Goal: Task Accomplishment & Management: Use online tool/utility

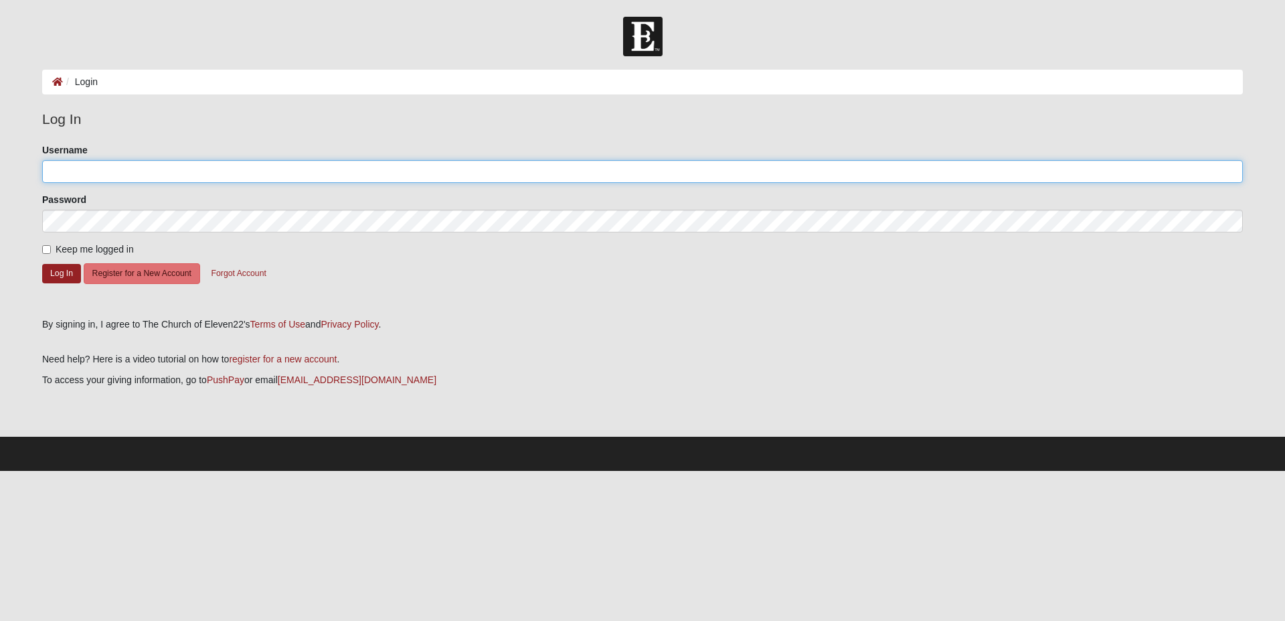
click at [110, 167] on input "Username" at bounding box center [642, 171] width 1201 height 23
type input "[PERSON_NAME][EMAIL_ADDRESS][DOMAIN_NAME]"
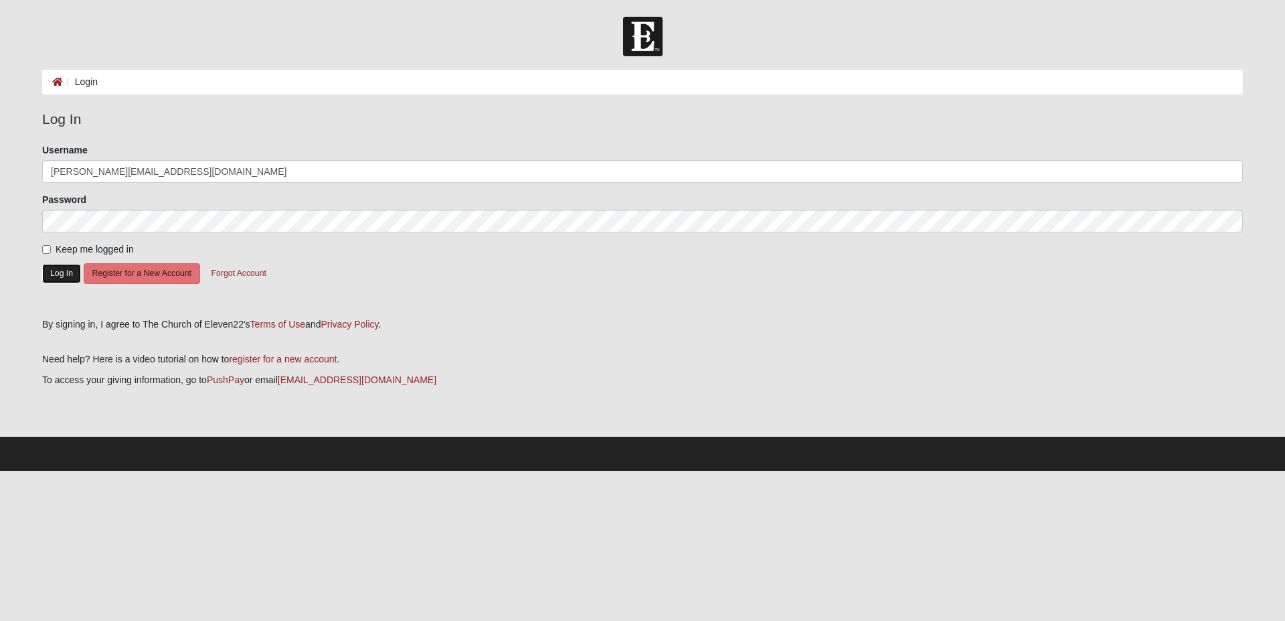
click at [46, 270] on button "Log In" at bounding box center [61, 273] width 39 height 19
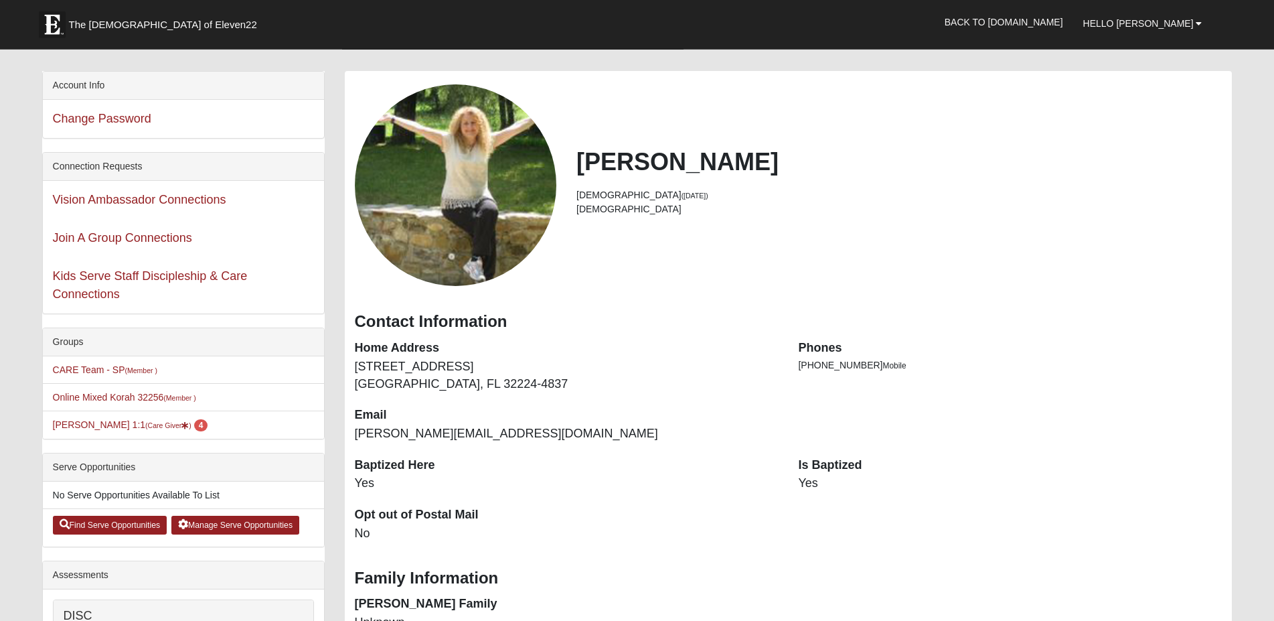
scroll to position [68, 0]
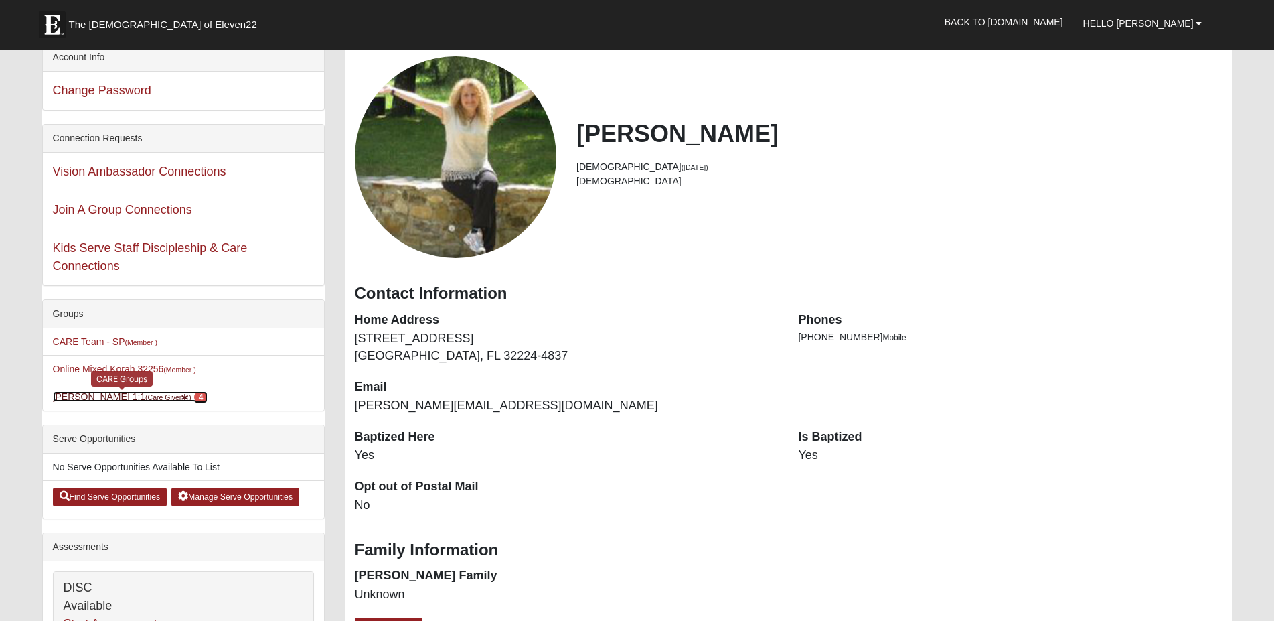
click at [86, 399] on link "Allison Teger 1:1 (Care Giver ) 4" at bounding box center [130, 396] width 155 height 11
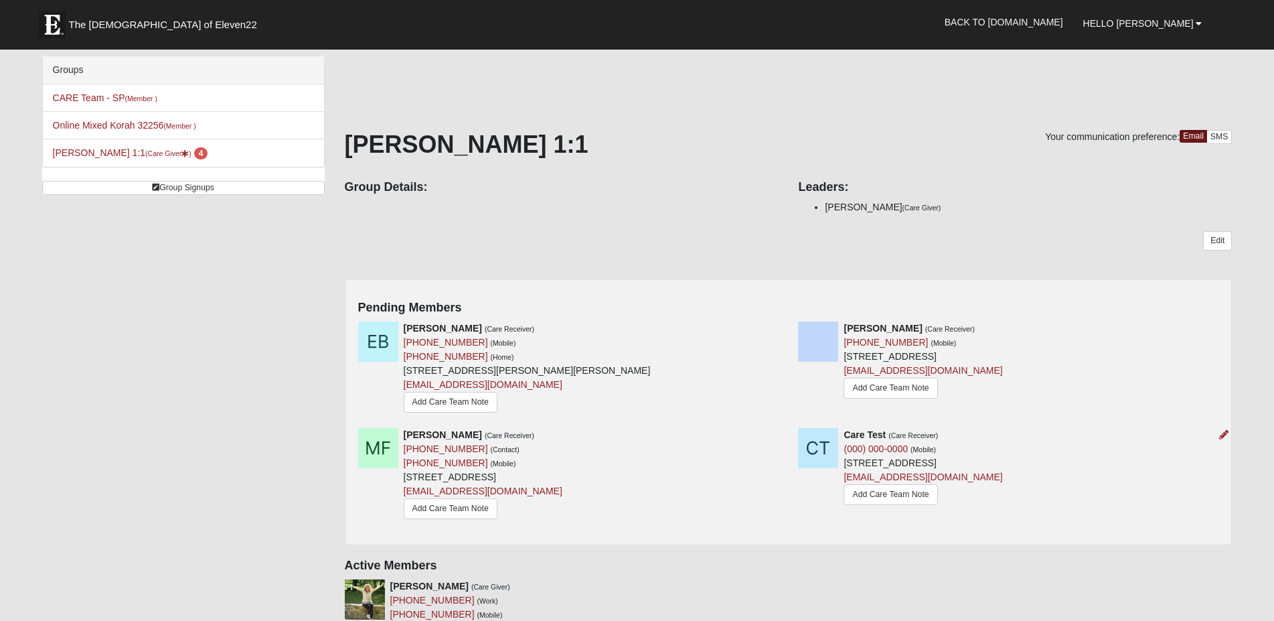
click at [1219, 434] on div at bounding box center [1221, 435] width 15 height 14
click at [884, 495] on link "Add Care Team Note" at bounding box center [891, 494] width 94 height 21
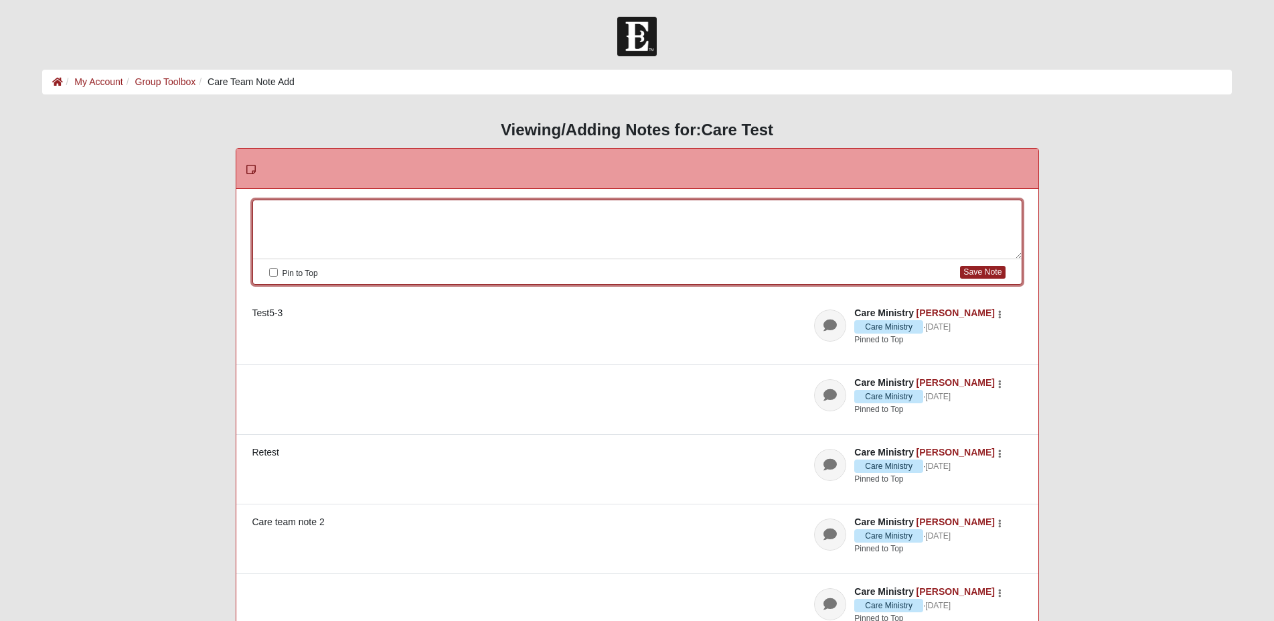
click at [388, 210] on div at bounding box center [637, 229] width 769 height 59
click at [970, 274] on button "Save Note" at bounding box center [982, 272] width 45 height 13
click at [981, 273] on button "Save Note" at bounding box center [982, 272] width 45 height 13
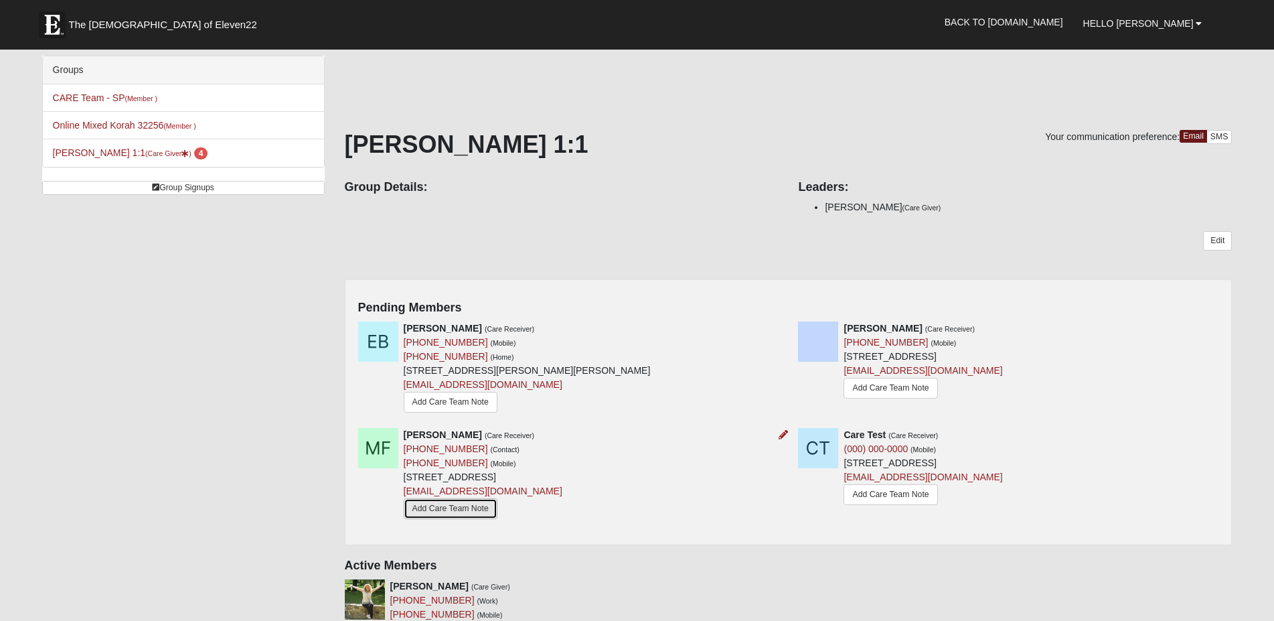
click at [453, 505] on link "Add Care Team Note" at bounding box center [451, 508] width 94 height 21
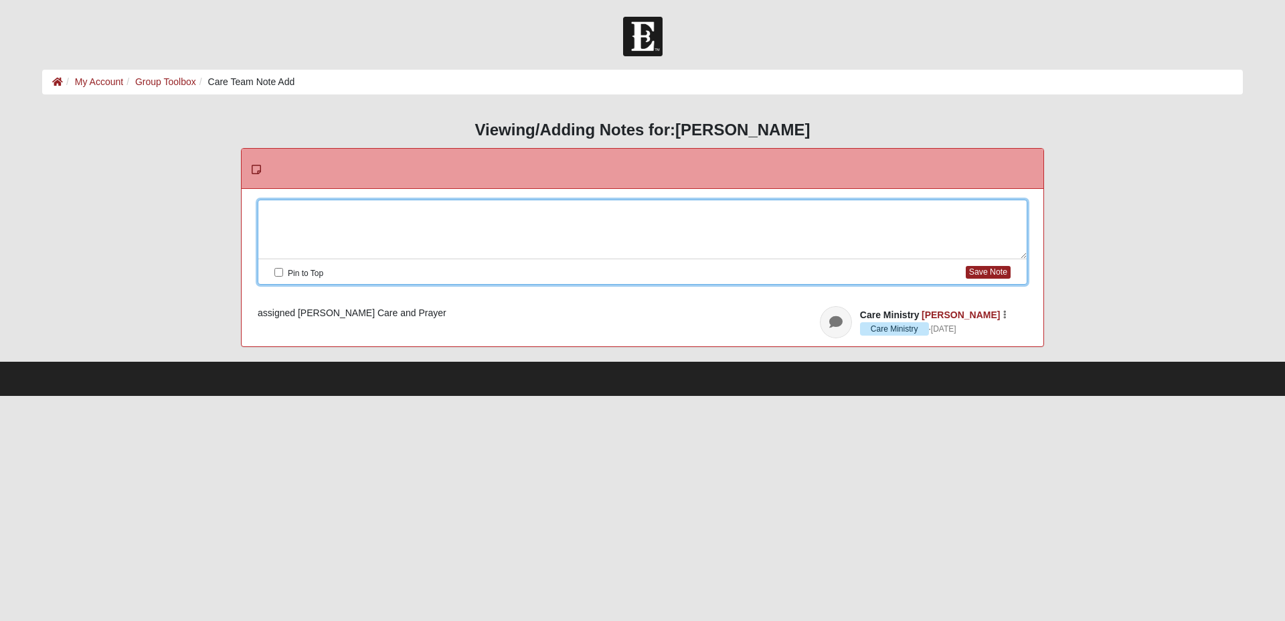
click at [312, 210] on div at bounding box center [642, 229] width 769 height 59
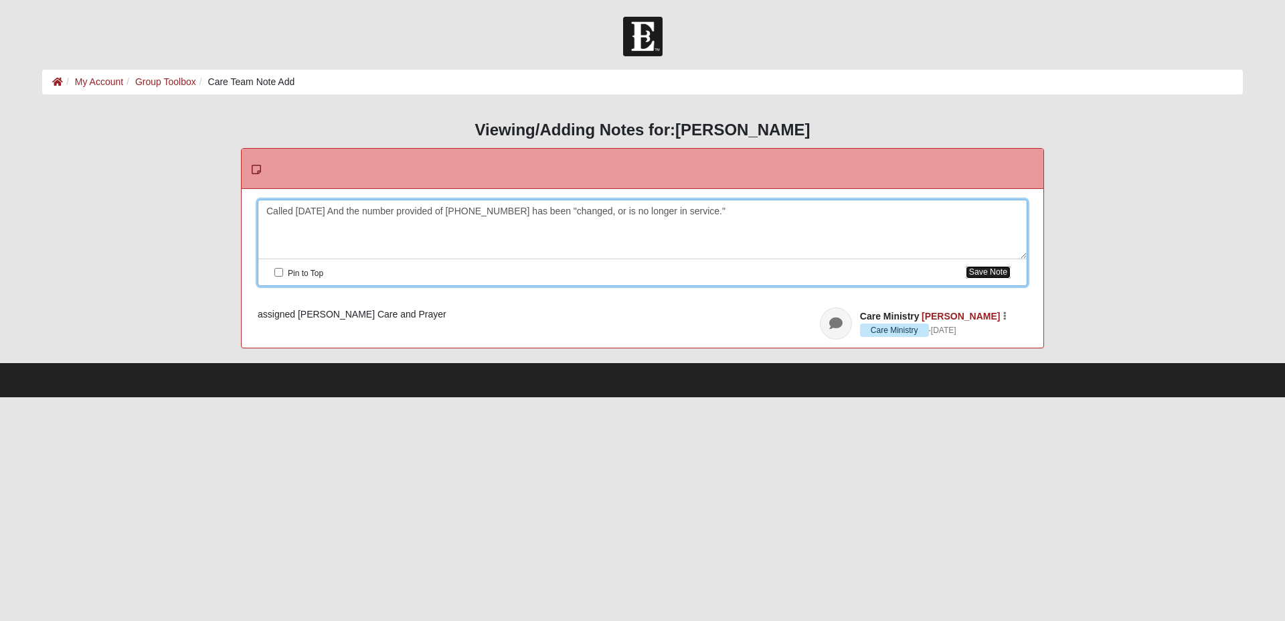
click at [987, 276] on button "Save Note" at bounding box center [988, 272] width 45 height 13
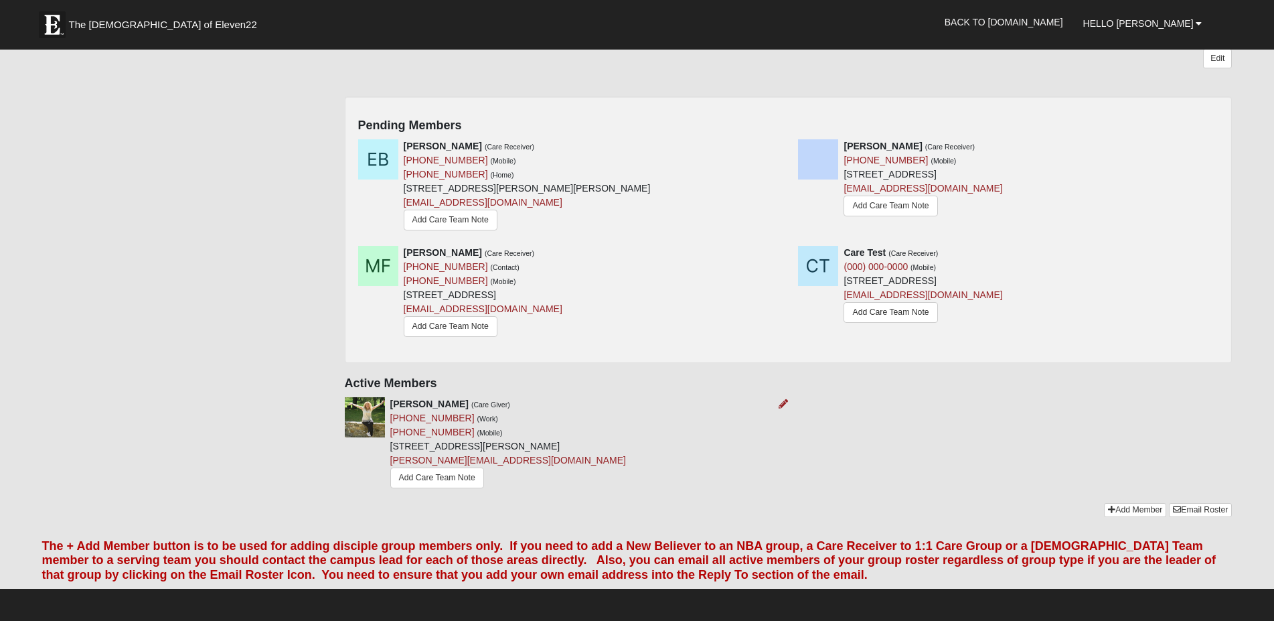
scroll to position [205, 0]
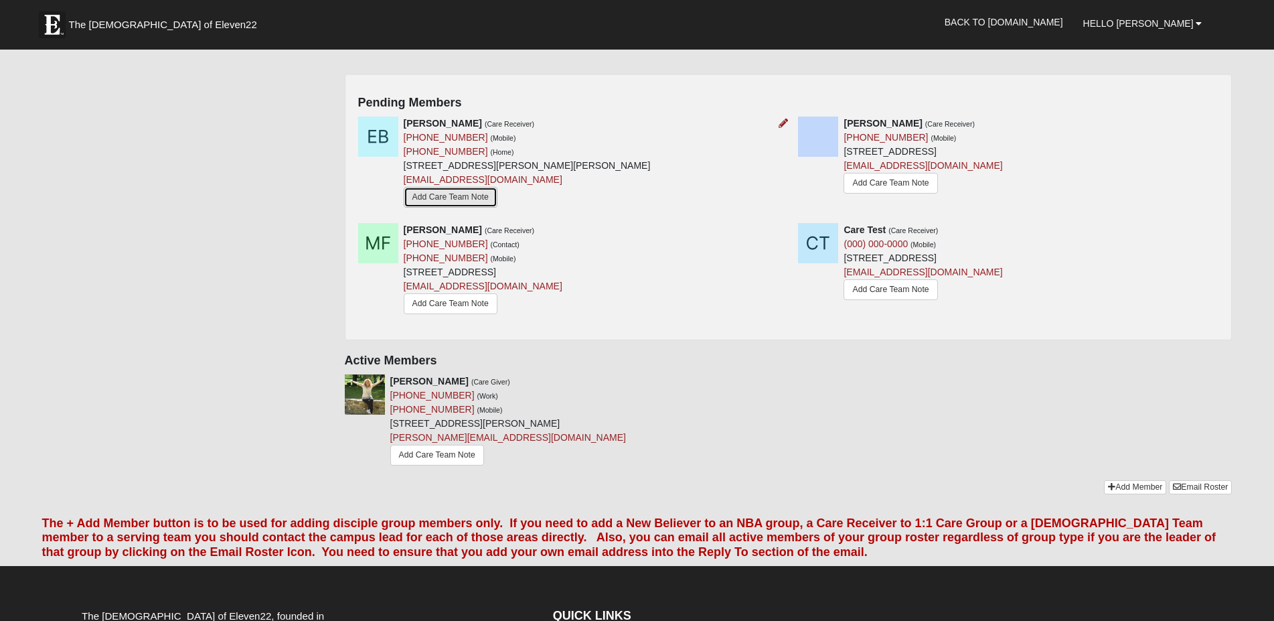
click at [467, 198] on link "Add Care Team Note" at bounding box center [451, 197] width 94 height 21
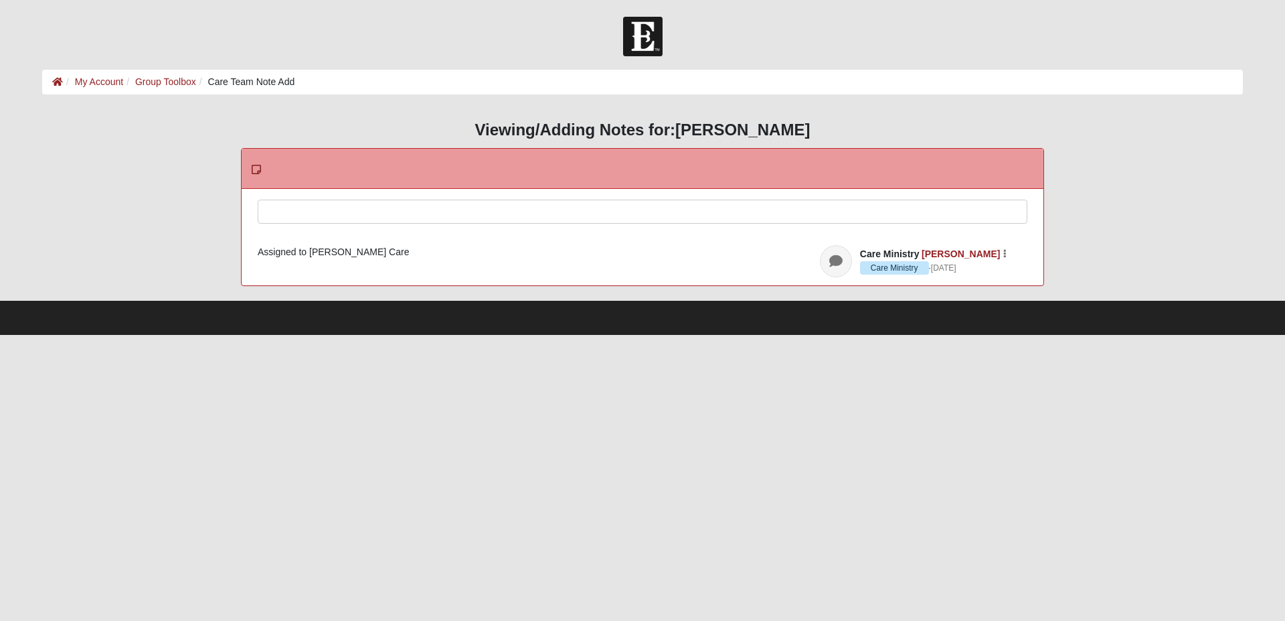
click at [347, 213] on div at bounding box center [642, 229] width 769 height 59
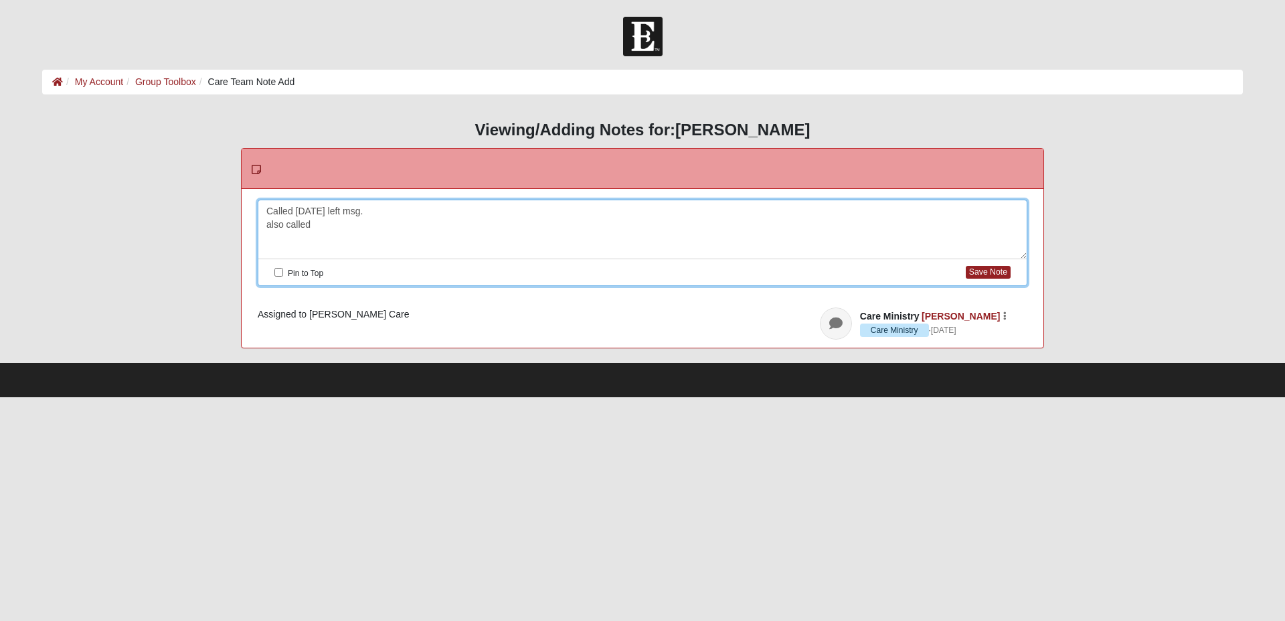
click at [323, 228] on div "Called aug 6th left msg. also called" at bounding box center [642, 229] width 769 height 59
click at [991, 272] on button "Save Note" at bounding box center [988, 272] width 45 height 13
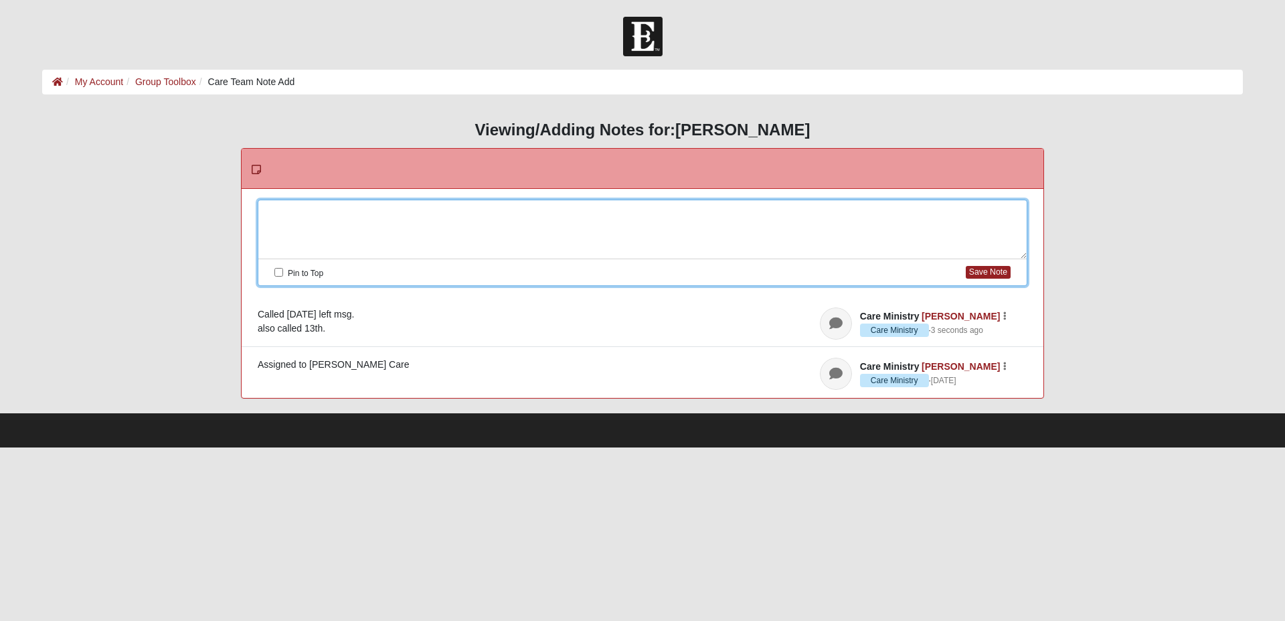
click at [362, 237] on div at bounding box center [642, 229] width 769 height 59
click at [378, 211] on div "8/17 8p Spoke this evening and she was able to explain some of her challenges w…" at bounding box center [642, 229] width 769 height 59
click at [667, 207] on div "8/17 8p Spoke this evening. and she was able to explain some of her challenges …" at bounding box center [642, 229] width 769 height 59
click at [643, 208] on div "8/17 8p Spoke this evening. and she was able to explain some of her challenges …" at bounding box center [642, 229] width 769 height 59
click at [935, 209] on div "8/17 8p Spoke this evening. and she was able to explain some of her challenges …" at bounding box center [642, 229] width 769 height 59
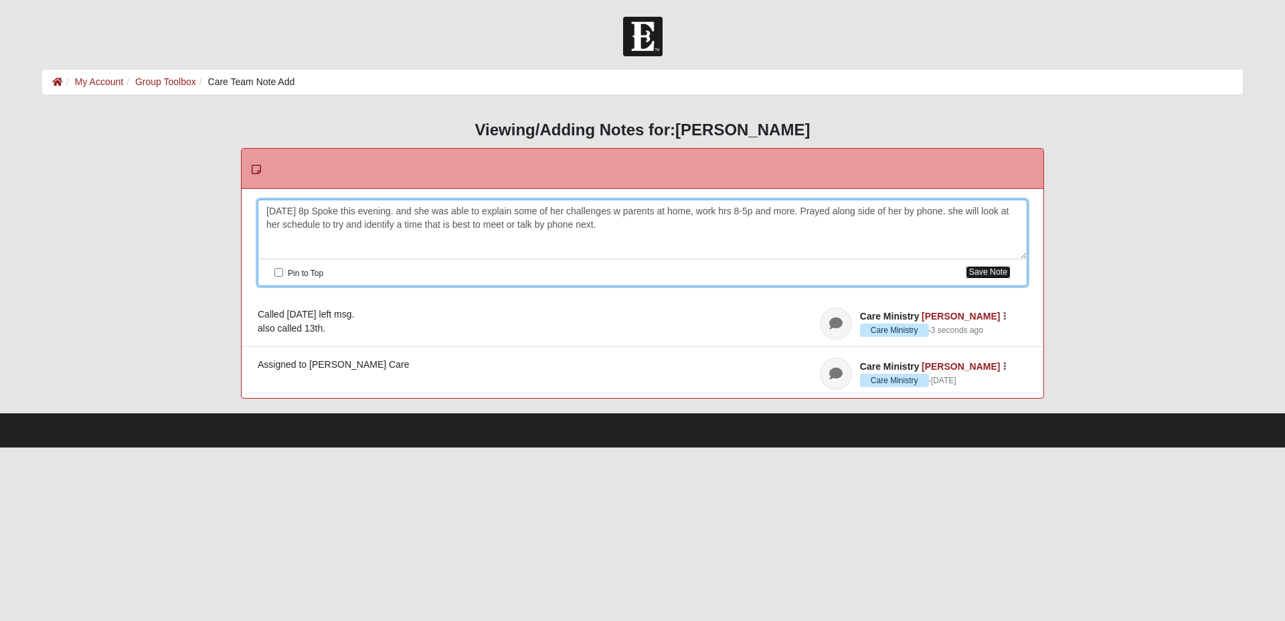
click at [992, 276] on button "Save Note" at bounding box center [988, 272] width 45 height 13
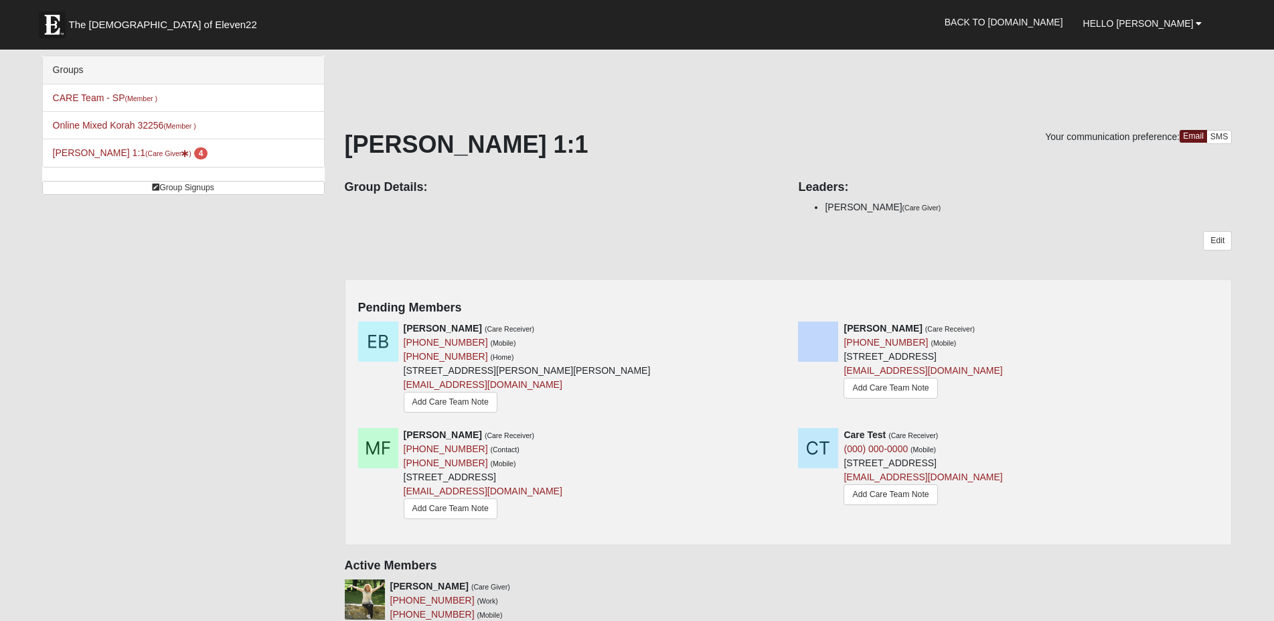
scroll to position [205, 0]
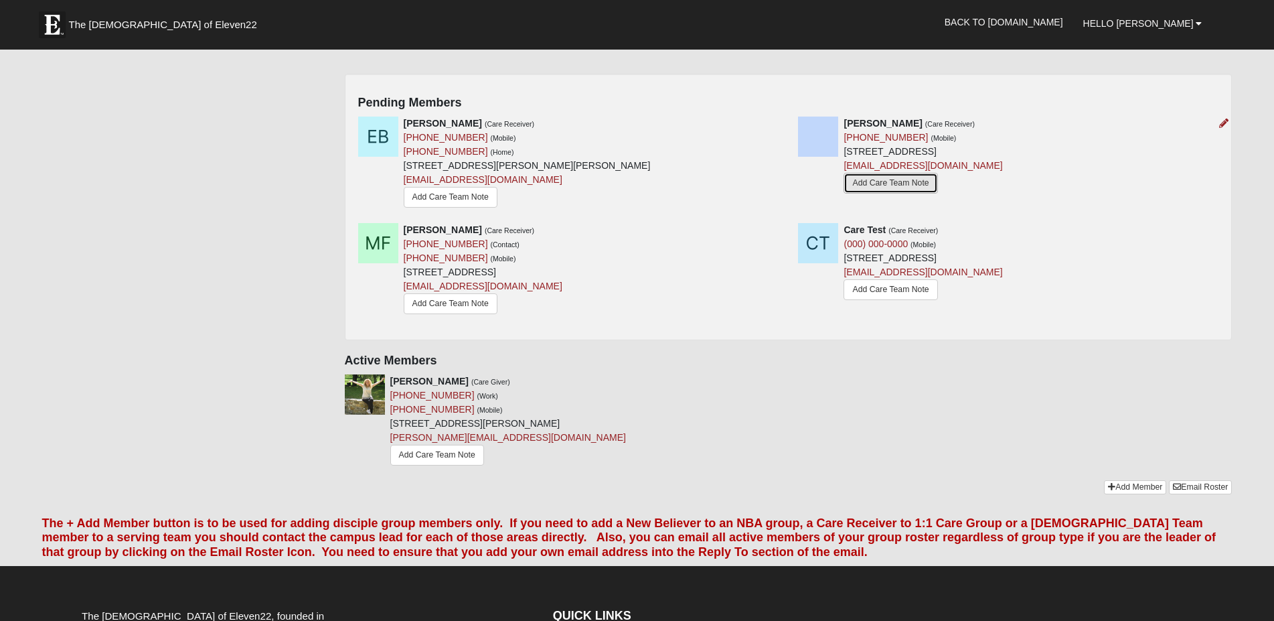
click at [866, 183] on link "Add Care Team Note" at bounding box center [891, 183] width 94 height 21
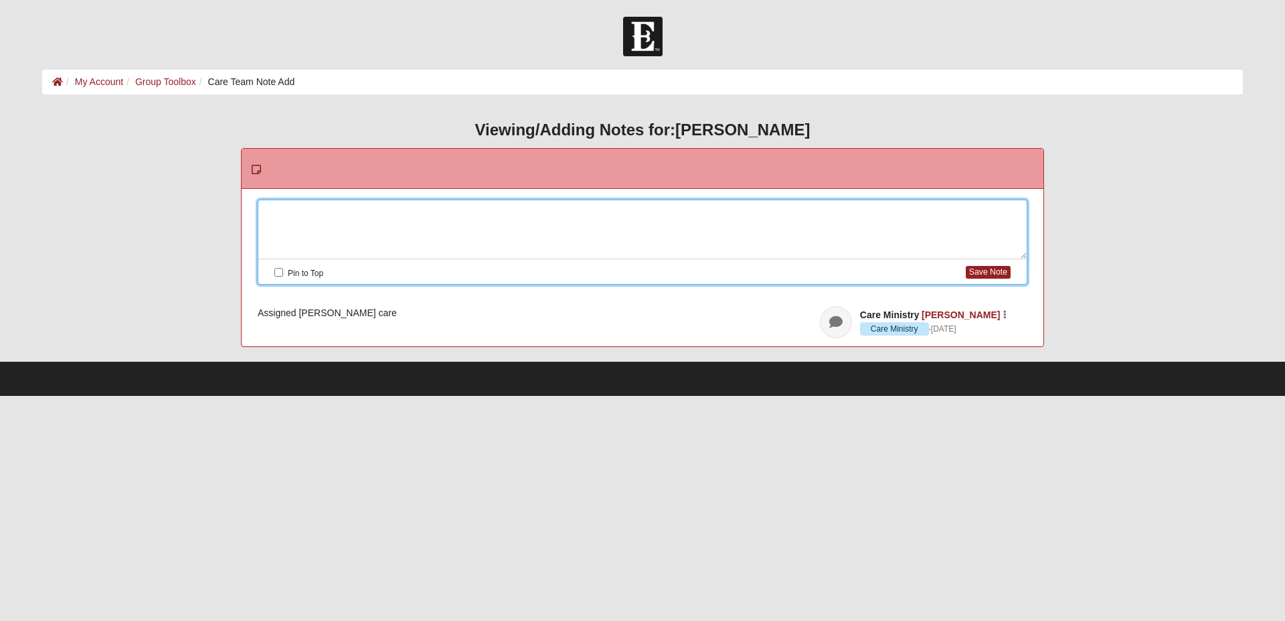
click at [370, 220] on div at bounding box center [642, 229] width 769 height 59
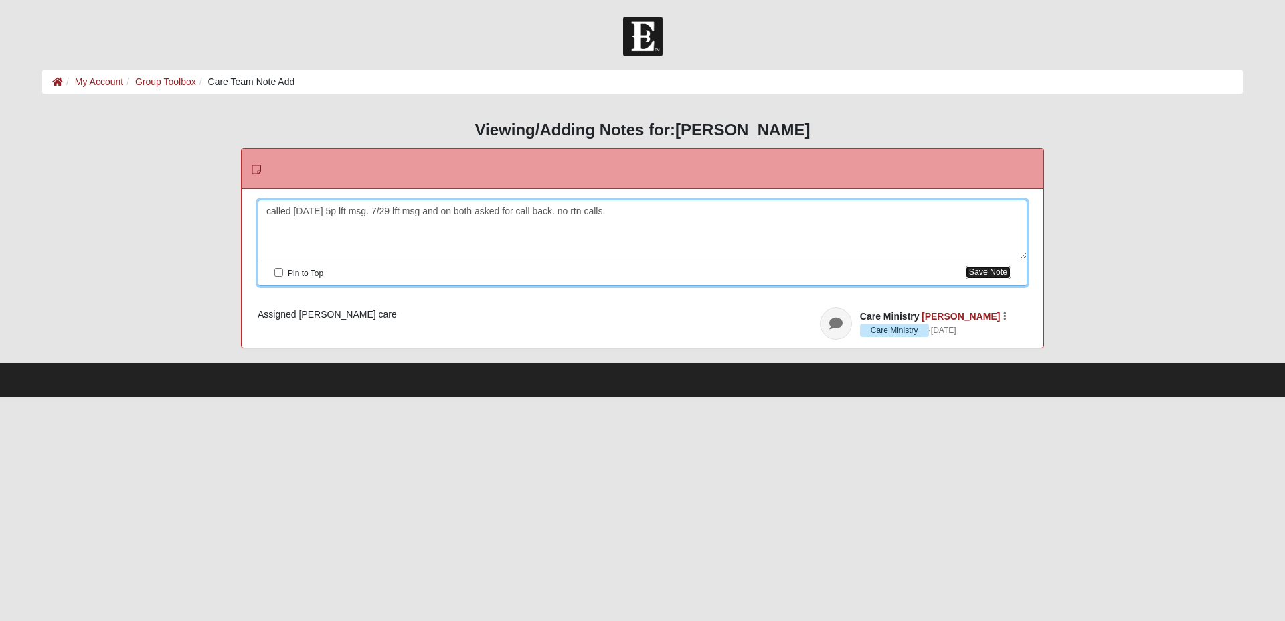
click at [976, 267] on button "Save Note" at bounding box center [988, 272] width 45 height 13
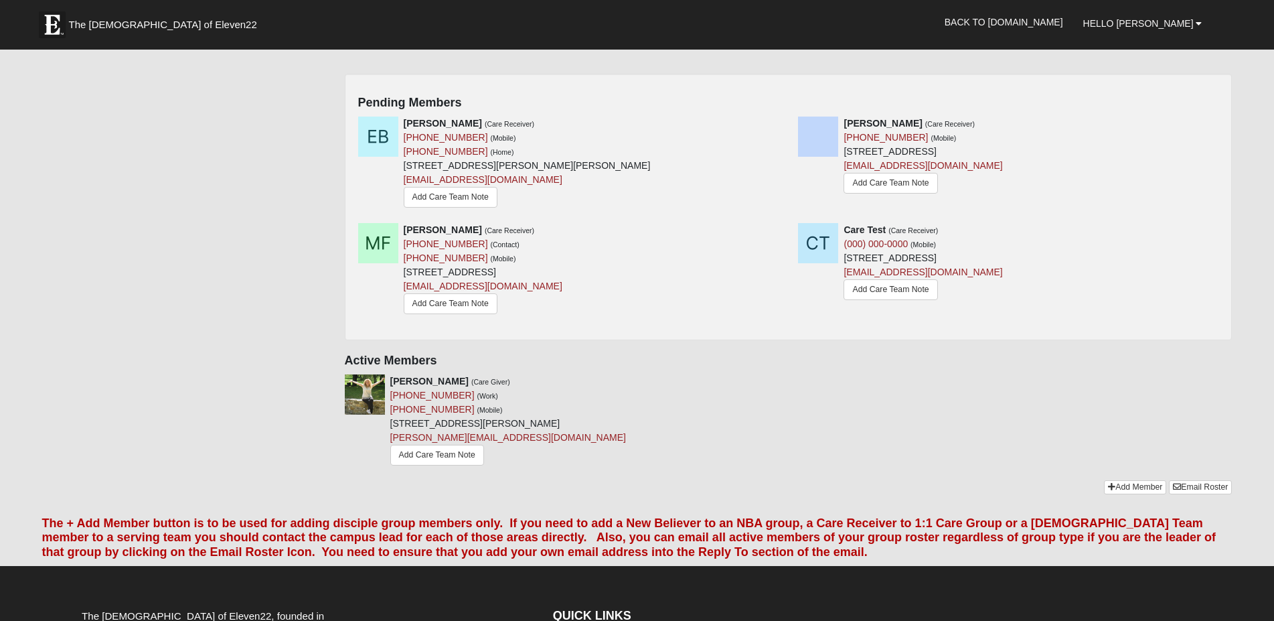
scroll to position [205, 0]
click at [1199, 21] on b at bounding box center [1199, 23] width 6 height 9
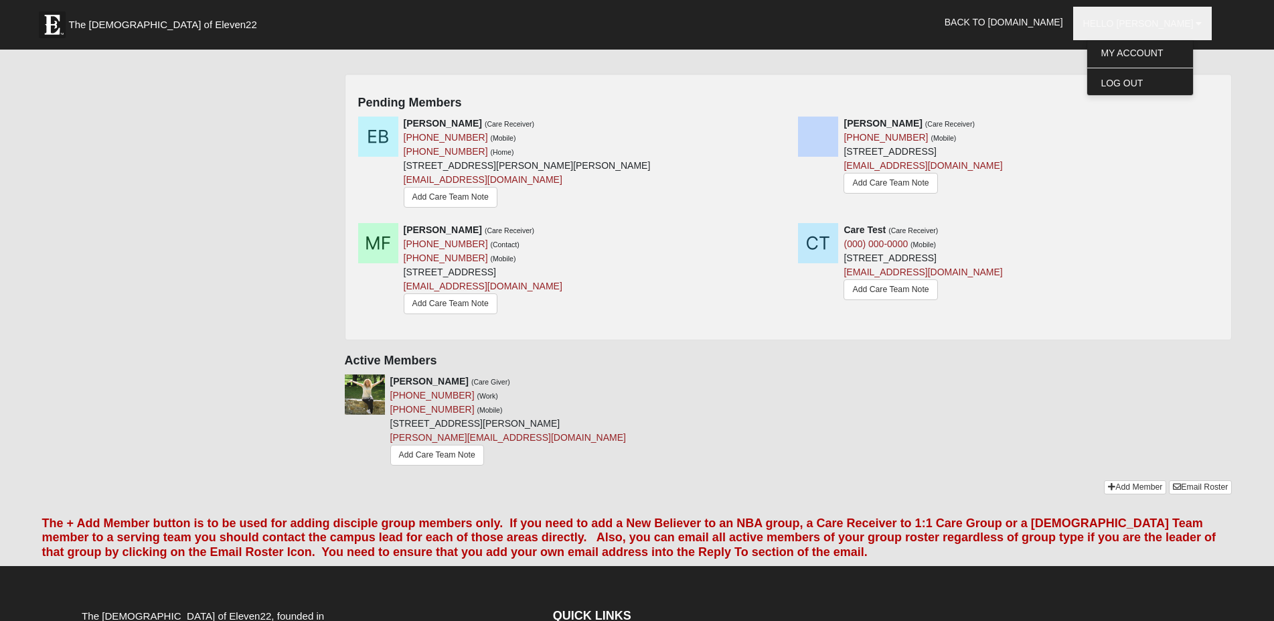
click at [1172, 98] on h4 "Pending Members" at bounding box center [788, 103] width 861 height 15
